Goal: Transaction & Acquisition: Purchase product/service

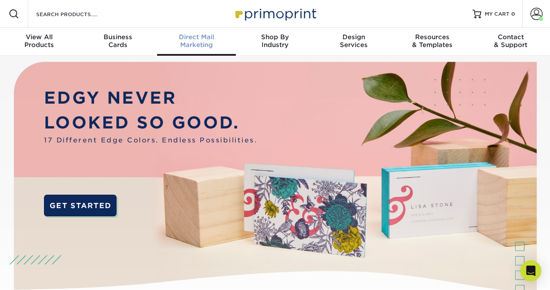
click at [206, 34] on span "Direct Mail" at bounding box center [196, 37] width 79 height 8
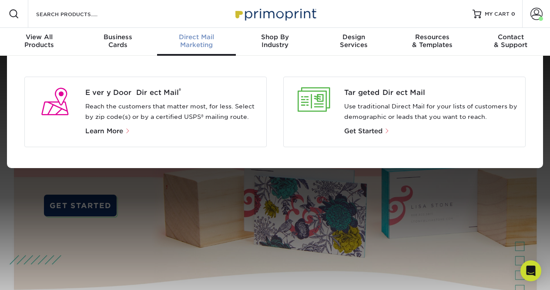
click at [171, 99] on div "Every Door Direct Mail ® Reach the customers that matter most, for less. Select…" at bounding box center [175, 111] width 181 height 49
click at [114, 130] on span "Learn More" at bounding box center [104, 131] width 38 height 8
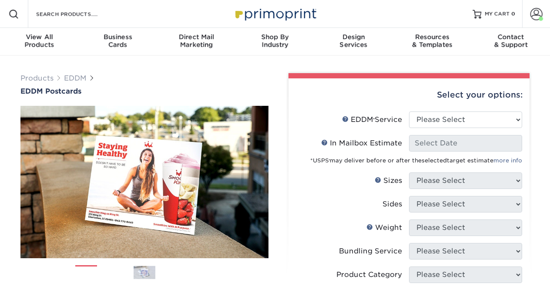
scroll to position [1, 0]
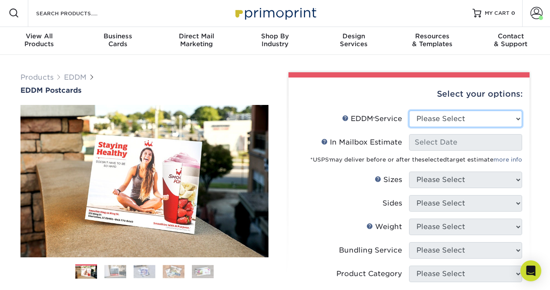
select select "print_only"
select select "-1"
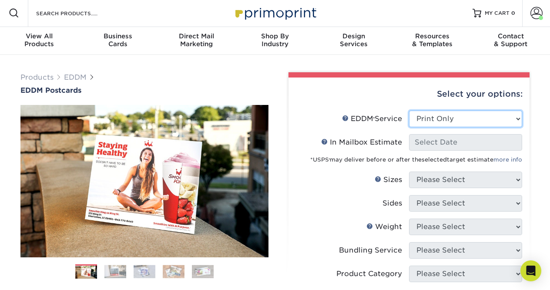
select select "-1"
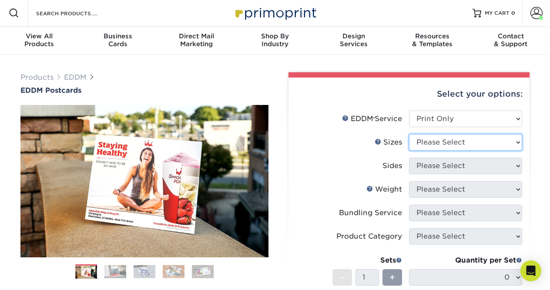
select select "8.50x11.00"
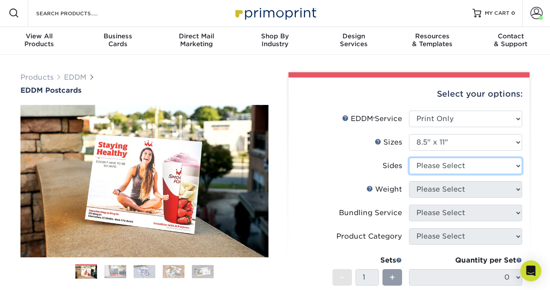
select select "13abbda7-1d64-4f25-8bb2-c179b224825d"
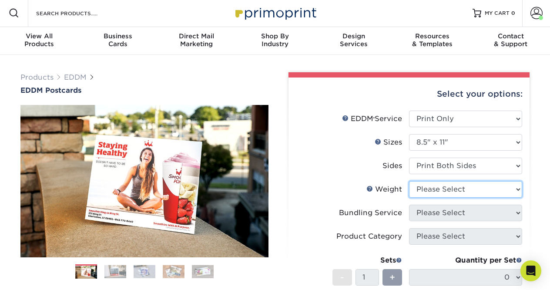
select select "16PT"
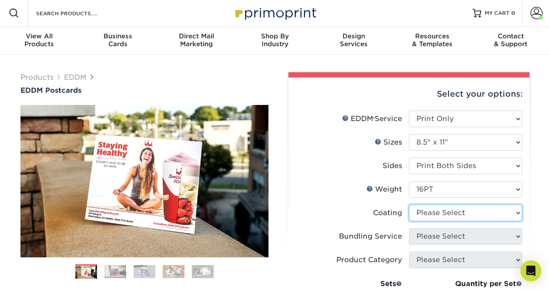
select select "121bb7b5-3b4d-429f-bd8d-bbf80e953313"
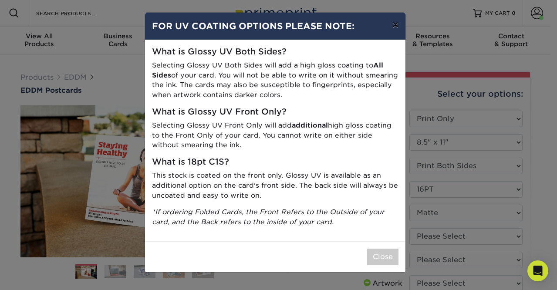
click at [397, 26] on button "×" at bounding box center [395, 25] width 20 height 24
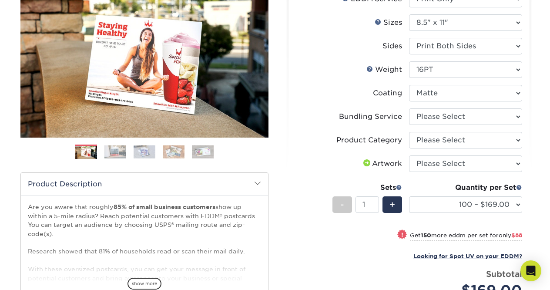
scroll to position [131, 0]
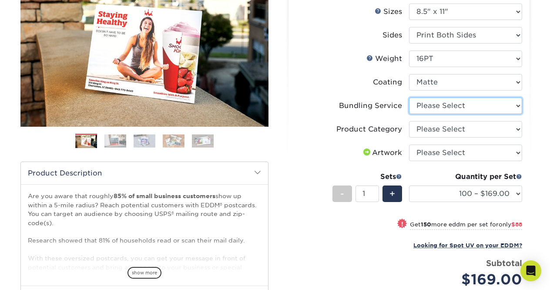
select select "e4577a52-3f44-4506-b5a0-d5ef86cef3d2"
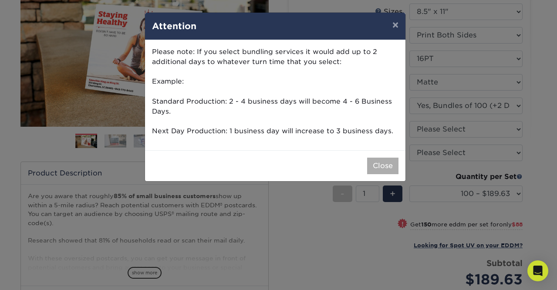
click at [374, 162] on button "Close" at bounding box center [382, 166] width 31 height 17
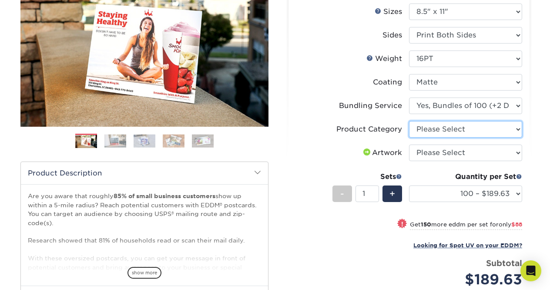
select select "eddd4a87-9082-47bb-843b-3bca55f6c842"
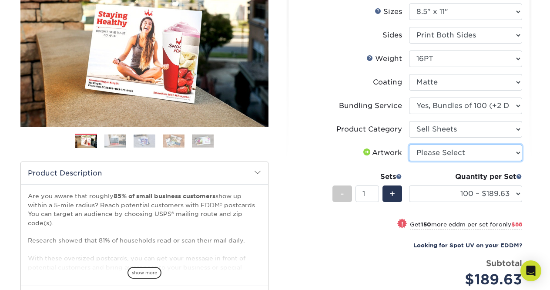
select select "upload"
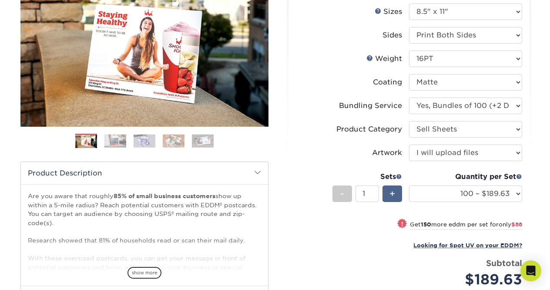
click at [394, 192] on span "+" at bounding box center [393, 193] width 6 height 13
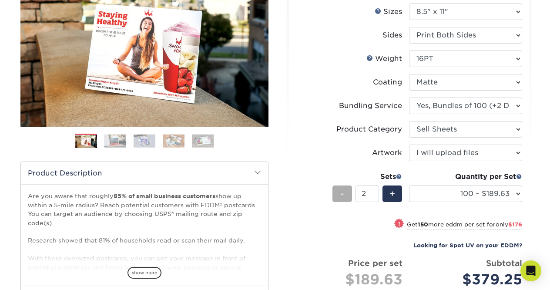
click at [342, 192] on span "-" at bounding box center [342, 193] width 4 height 13
type input "1"
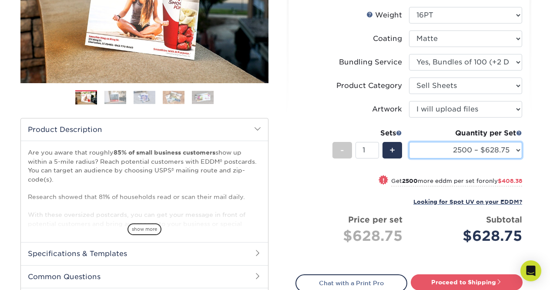
scroll to position [178, 0]
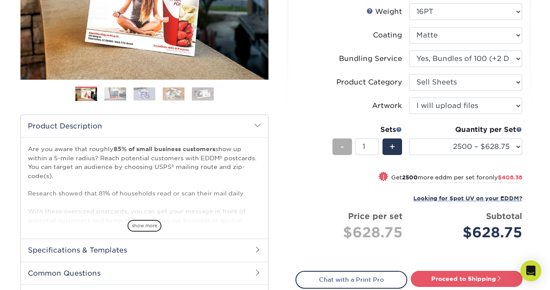
click at [344, 145] on span "-" at bounding box center [342, 146] width 4 height 13
select select "1000 – $378.25"
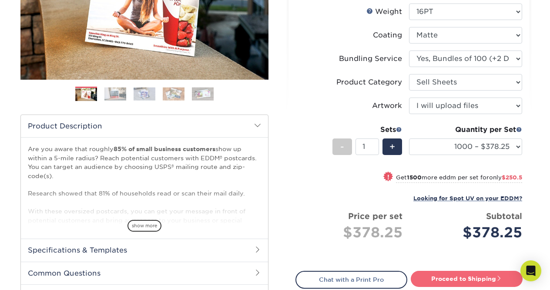
click at [454, 279] on link "Proceed to Shipping" at bounding box center [467, 279] width 112 height 16
type input "Set 1"
select select "89d5b512-0457-4570-a7f3-2253a071c77a"
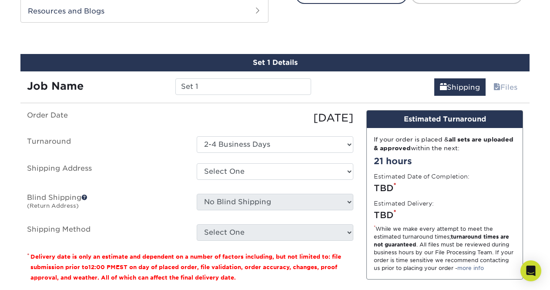
scroll to position [472, 0]
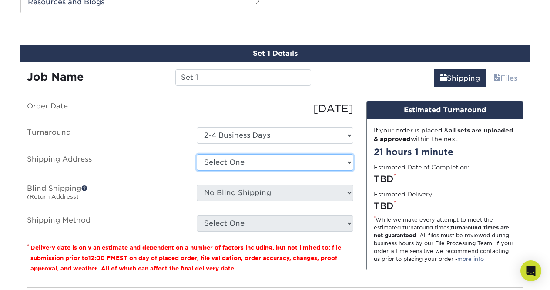
select select "115293"
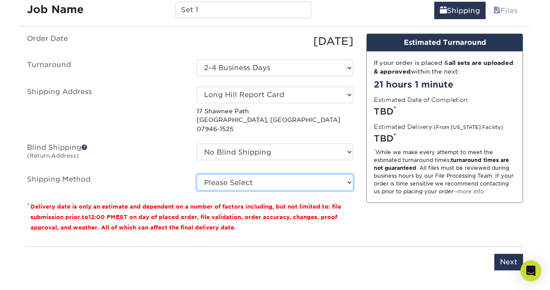
scroll to position [541, 0]
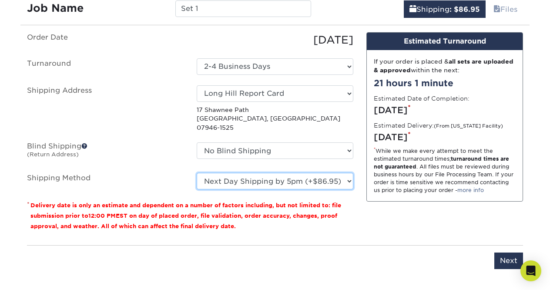
select select "03"
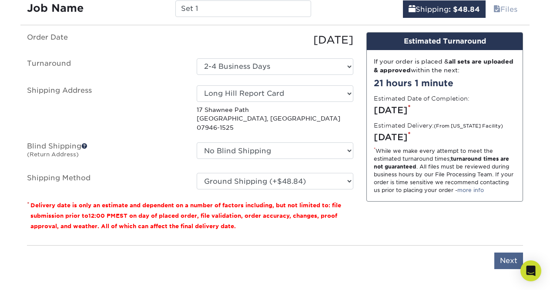
click at [511, 252] on input "Next" at bounding box center [508, 260] width 29 height 17
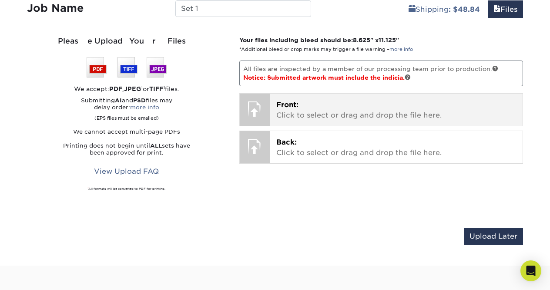
click at [360, 111] on p "Front: Click to select or drag and drop the file here." at bounding box center [396, 110] width 241 height 21
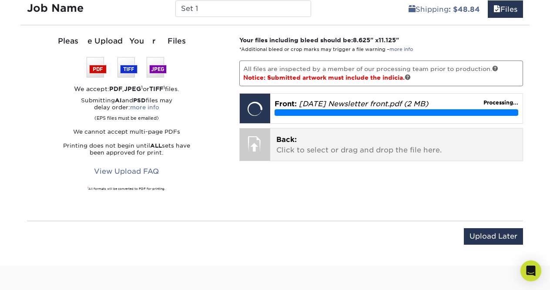
click at [284, 147] on p "Back: Click to select or drag and drop the file here." at bounding box center [396, 144] width 241 height 21
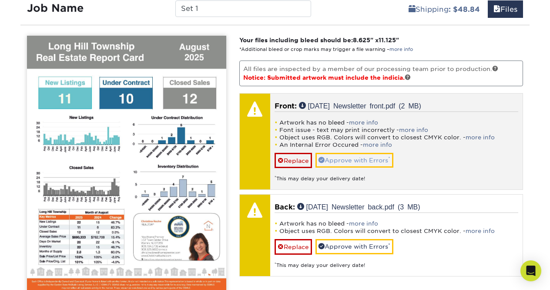
click at [341, 158] on link "Approve with Errors *" at bounding box center [355, 160] width 78 height 15
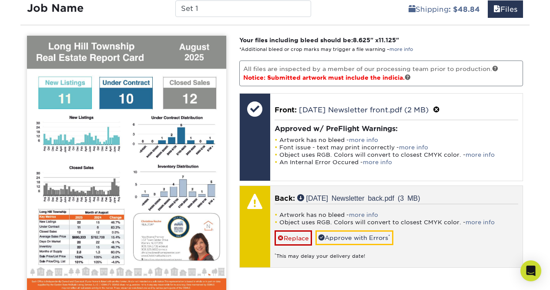
click at [299, 204] on div "Artwork has no bleed - more info Object uses RGB. Colors will convert to closes…" at bounding box center [397, 232] width 244 height 56
click at [446, 241] on div "Artwork has no bleed - more info Object uses RGB. Colors will convert to closes…" at bounding box center [397, 232] width 244 height 56
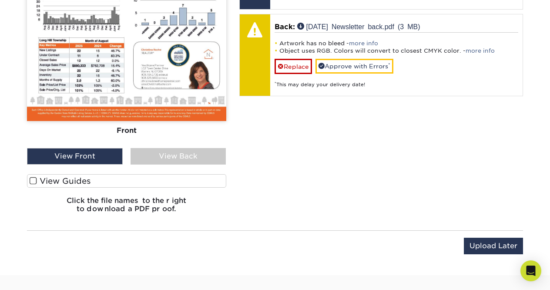
scroll to position [710, 0]
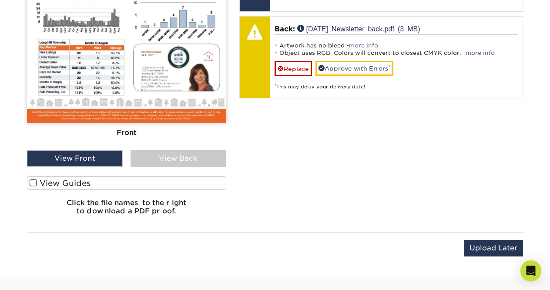
click at [192, 159] on div "View Back" at bounding box center [179, 158] width 96 height 17
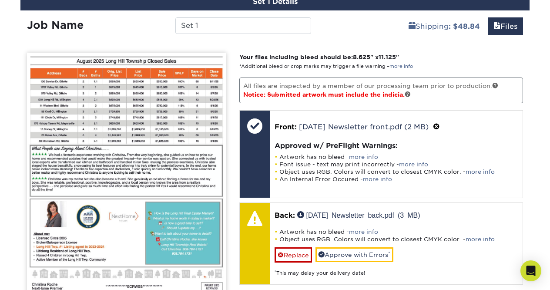
scroll to position [520, 0]
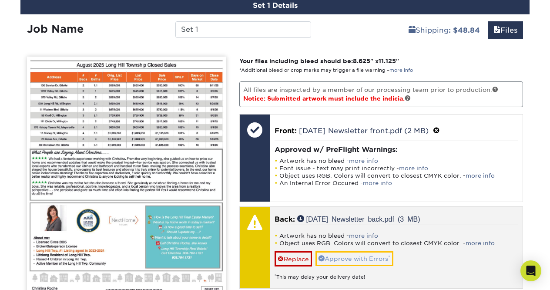
click at [368, 256] on link "Approve with Errors *" at bounding box center [355, 258] width 78 height 15
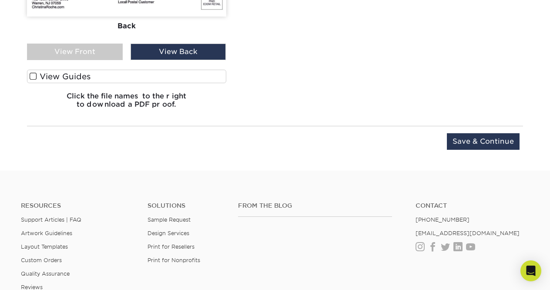
scroll to position [819, 0]
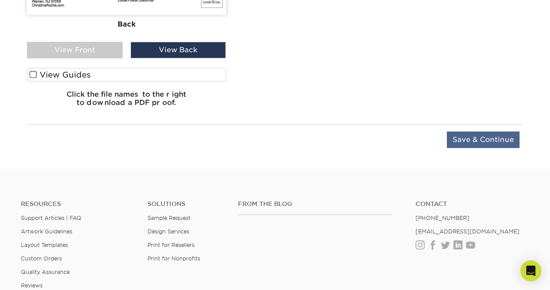
click at [489, 141] on input "Save & Continue" at bounding box center [483, 139] width 73 height 17
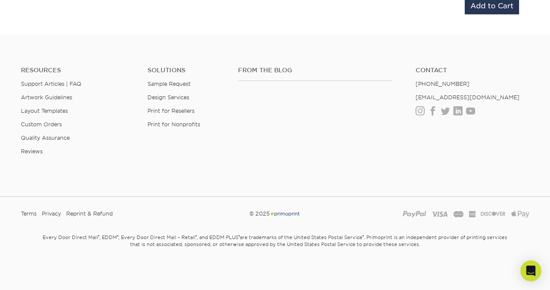
scroll to position [689, 0]
